Goal: Task Accomplishment & Management: Manage account settings

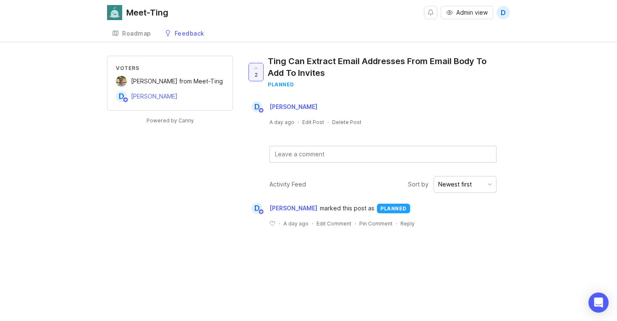
click at [141, 36] on div "Roadmap" at bounding box center [136, 34] width 29 height 6
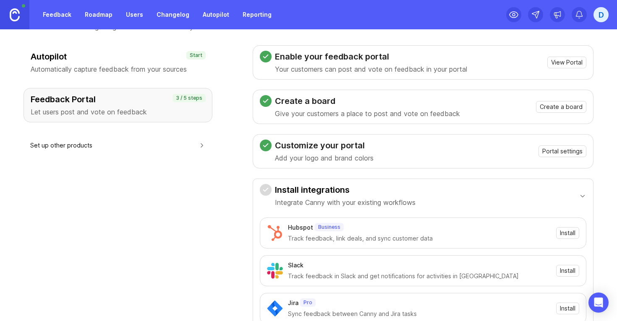
scroll to position [55, 0]
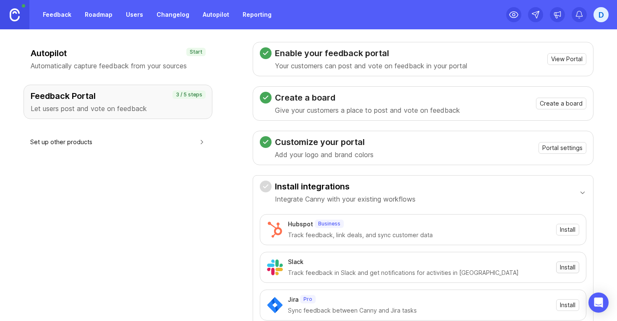
click at [573, 270] on span "Install" at bounding box center [568, 267] width 16 height 8
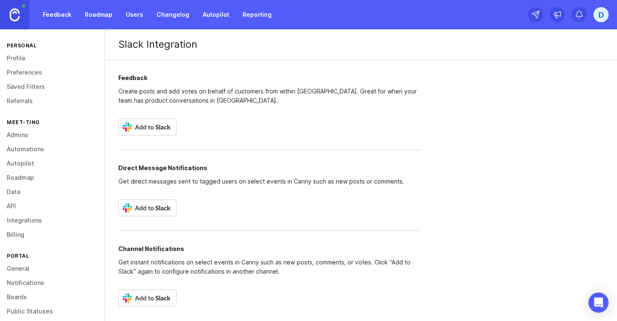
click at [154, 209] on img at bounding box center [147, 208] width 58 height 17
click at [155, 298] on img at bounding box center [147, 298] width 58 height 17
click at [64, 18] on link "Feedback" at bounding box center [57, 14] width 39 height 15
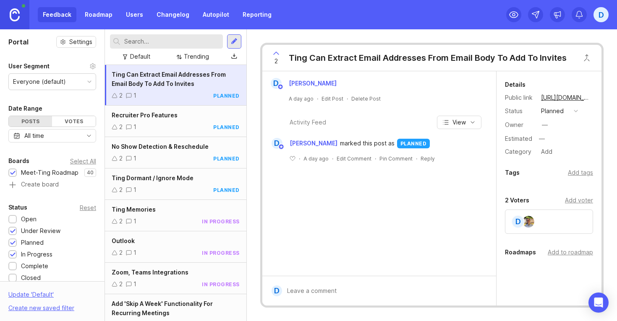
click at [235, 41] on div at bounding box center [234, 42] width 7 height 8
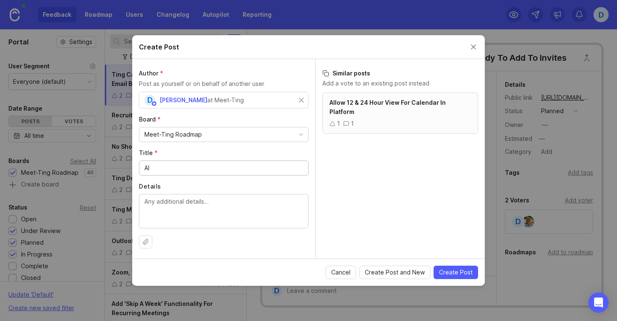
type input "A"
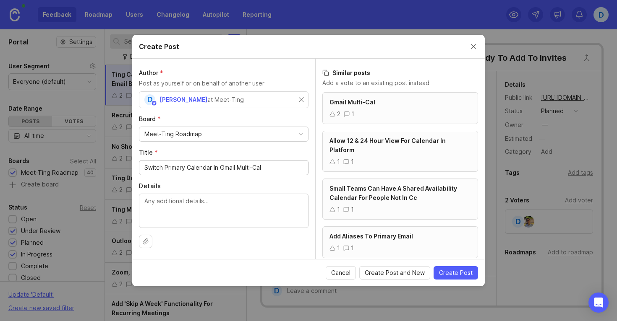
drag, startPoint x: 268, startPoint y: 169, endPoint x: 214, endPoint y: 170, distance: 54.5
click at [214, 170] on input "Switch Primary Calendar In Gmail Multi-Cal" at bounding box center [223, 167] width 159 height 9
click at [214, 169] on input "Switch Primary Calendar Easily" at bounding box center [223, 168] width 159 height 9
drag, startPoint x: 272, startPoint y: 169, endPoint x: 250, endPoint y: 169, distance: 22.2
click at [250, 169] on input "Switch Primary Calendar In Multi-Cal Easily" at bounding box center [223, 167] width 159 height 9
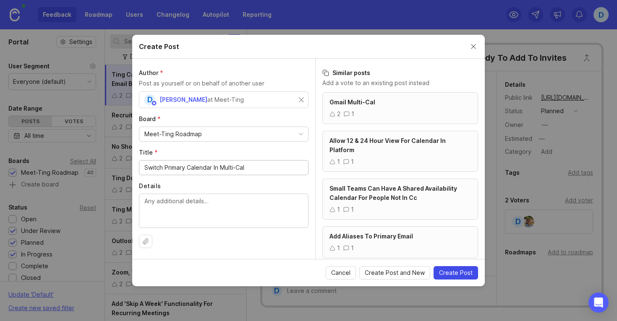
type input "Switch Primary Calendar In Multi-Cal"
click at [453, 273] on span "Create Post" at bounding box center [456, 273] width 34 height 8
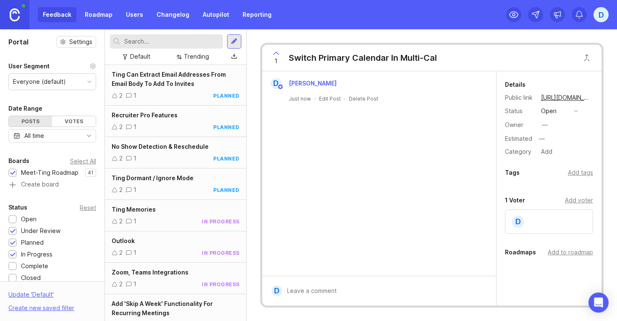
click at [572, 112] on button "open" at bounding box center [559, 111] width 42 height 11
click at [553, 143] on div "under review" at bounding box center [563, 141] width 42 height 7
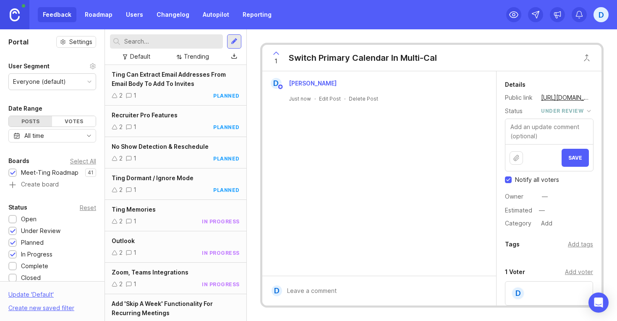
click at [573, 164] on button "Save" at bounding box center [574, 158] width 27 height 18
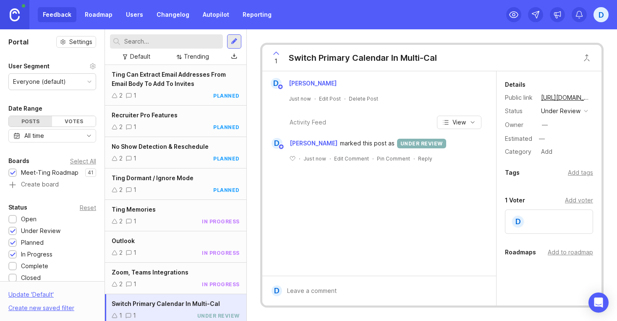
scroll to position [5, 0]
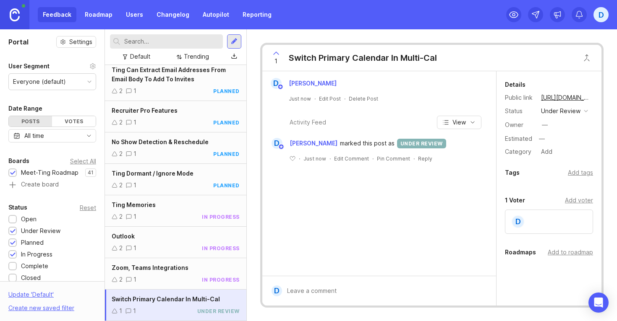
click at [237, 42] on div at bounding box center [234, 42] width 7 height 8
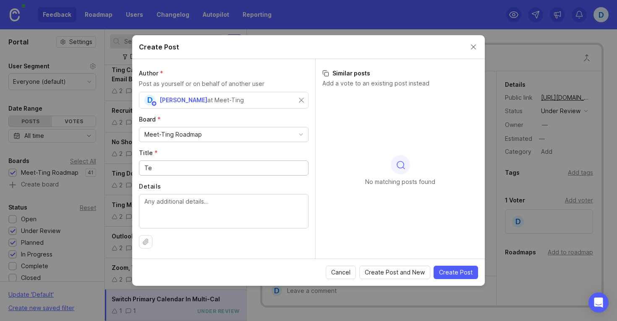
type input "T"
type input "U"
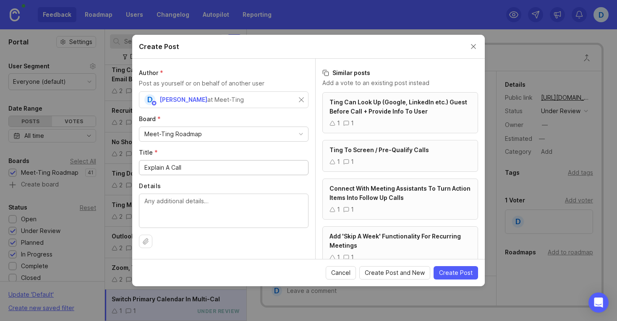
type input "Explain A Call"
click at [474, 45] on button "Close create post modal" at bounding box center [473, 46] width 9 height 9
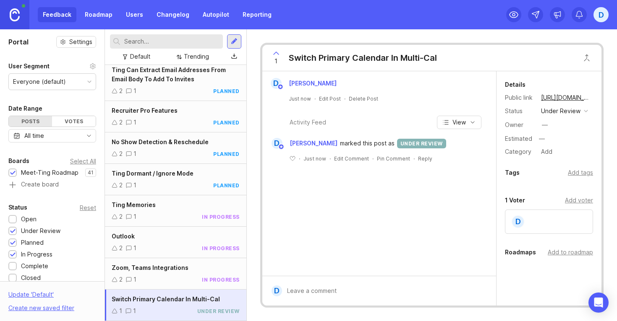
click at [234, 44] on div at bounding box center [234, 42] width 7 height 8
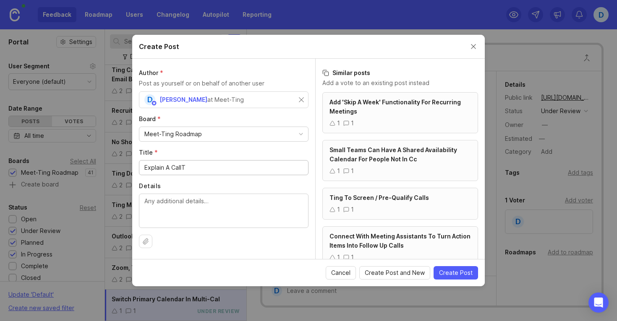
type input "Explain A Call"
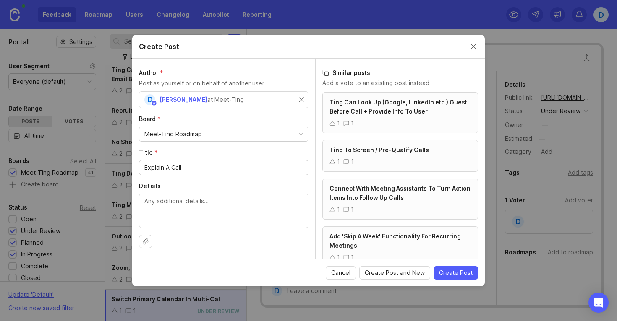
click at [477, 46] on button "Close create post modal" at bounding box center [473, 46] width 9 height 9
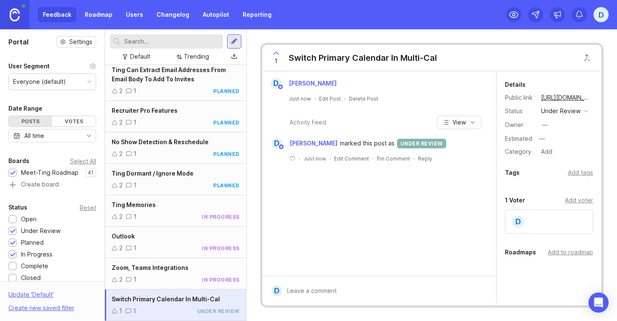
click at [236, 45] on div at bounding box center [234, 41] width 14 height 14
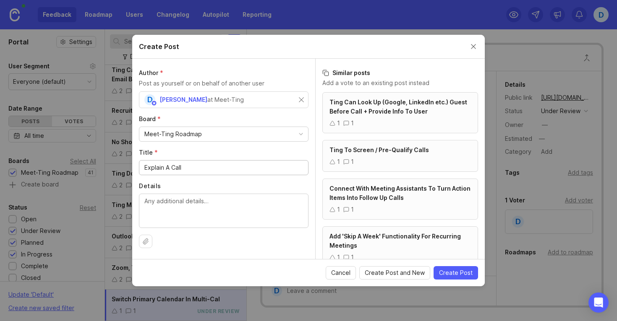
drag, startPoint x: 189, startPoint y: 166, endPoint x: 127, endPoint y: 168, distance: 61.7
click at [127, 168] on div "Create Post Author * Post as yourself or on behalf of another user D Dan Bultee…" at bounding box center [308, 160] width 617 height 321
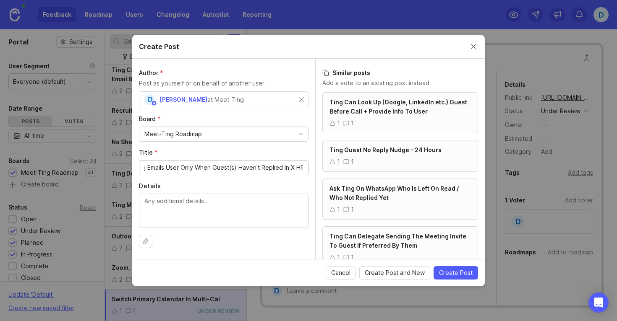
scroll to position [0, 14]
type input "Ting Emails User Only When Guest(s) Haven't Replied In X HRs"
click at [459, 275] on span "Create Post" at bounding box center [456, 273] width 34 height 8
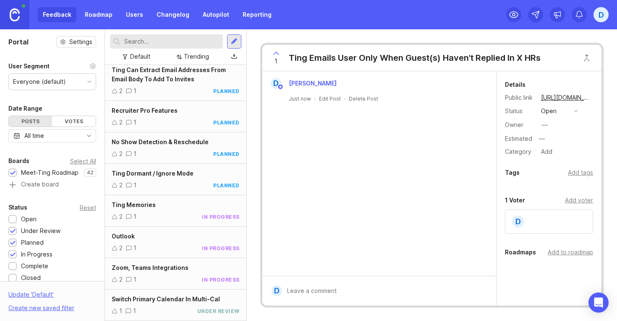
click at [557, 115] on button "open" at bounding box center [559, 111] width 42 height 11
click at [555, 142] on div "under review" at bounding box center [563, 141] width 42 height 7
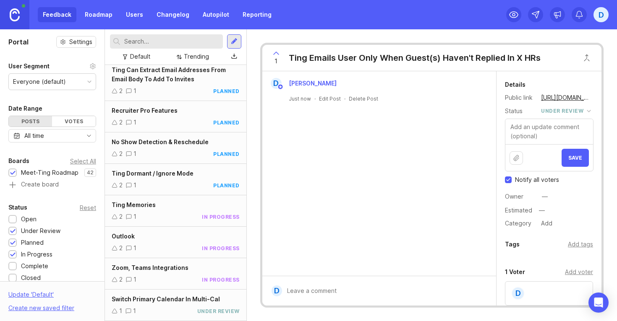
click at [572, 163] on button "Save" at bounding box center [574, 158] width 27 height 18
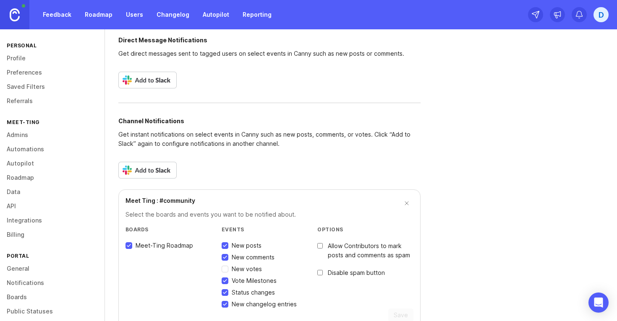
scroll to position [149, 0]
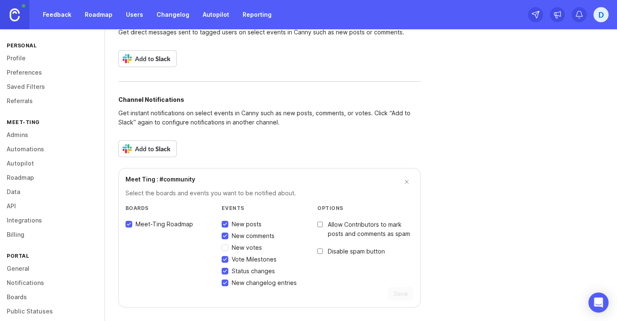
click at [224, 247] on input "New votes" at bounding box center [224, 248] width 7 height 7
checkbox input "true"
click at [224, 271] on input "Status changes" at bounding box center [224, 271] width 7 height 7
checkbox input "false"
click at [225, 282] on input "New changelog entries" at bounding box center [224, 283] width 7 height 7
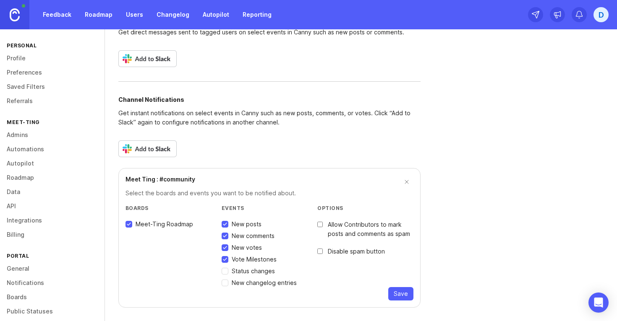
checkbox input "false"
click at [401, 294] on span "Save" at bounding box center [400, 294] width 14 height 8
